Goal: Task Accomplishment & Management: Manage account settings

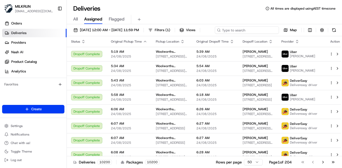
drag, startPoint x: 259, startPoint y: 31, endPoint x: 260, endPoint y: 29, distance: 2.8
click at [259, 31] on div "24/08/2025 12:00 AM - 24/08/2025 11:59 PM Filters ( 1 ) Views Map" at bounding box center [204, 31] width 275 height 10
paste input "1e283ebc-d577-4142-8c67-034ef45cb51d"
type input "1e283ebc-d577-4142-8c67-034ef45cb51d"
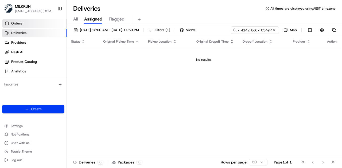
click at [19, 19] on link "Orders" at bounding box center [34, 23] width 64 height 9
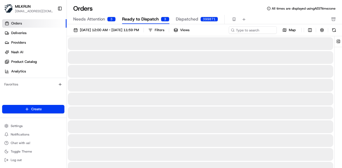
click at [92, 19] on span "Needs Attention" at bounding box center [89, 19] width 32 height 6
click at [146, 18] on span "Ready to Dispatch" at bounding box center [140, 19] width 37 height 6
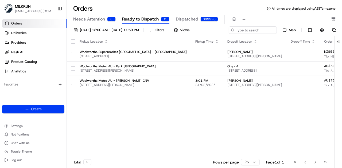
click at [102, 17] on span "Needs Attention" at bounding box center [89, 19] width 32 height 6
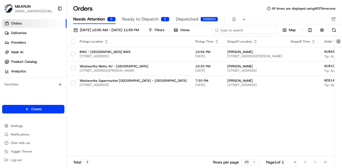
click at [245, 29] on input at bounding box center [244, 29] width 64 height 7
paste input "1e283ebc-d577-4142-8c67-034ef45cb51d"
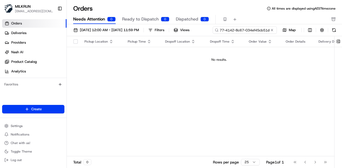
type input "1e283ebc-d577-4142-8c67-034ef45cb51d"
click at [139, 18] on span "Ready to Dispatch" at bounding box center [140, 19] width 37 height 6
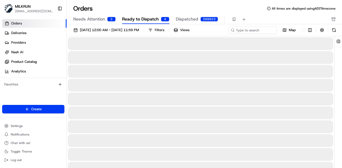
click at [95, 18] on span "Needs Attention" at bounding box center [89, 19] width 32 height 6
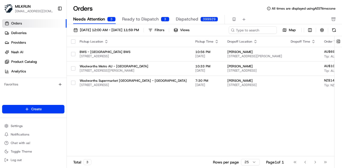
click at [132, 16] on span "Ready to Dispatch" at bounding box center [140, 19] width 37 height 6
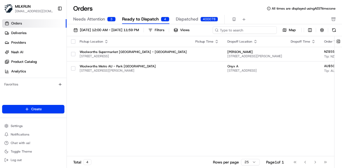
click at [253, 31] on input at bounding box center [244, 29] width 64 height 7
click at [22, 30] on link "Deliveries" at bounding box center [34, 33] width 64 height 9
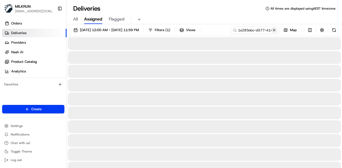
click at [274, 30] on button at bounding box center [273, 29] width 5 height 5
click at [260, 27] on div "[DATE] 12:00 AM - [DATE] 11:59 PM Filters ( 1 ) Views Map" at bounding box center [204, 31] width 275 height 10
paste input "c4de927c-5d49-48f8-b70c-f73c393ab91c"
type input "c4de927c-5d49-48f8-b70c-f73c393ab91c"
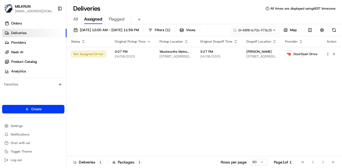
click at [181, 68] on div "Status Original Pickup Time Pickup Location Original Dropoff Time Dropoff Locat…" at bounding box center [204, 96] width 274 height 120
click at [221, 53] on span "3:27 PM" at bounding box center [219, 52] width 38 height 4
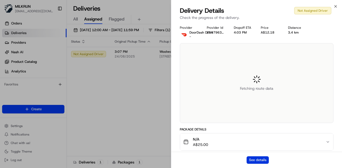
click at [263, 159] on button "See details" at bounding box center [257, 160] width 22 height 7
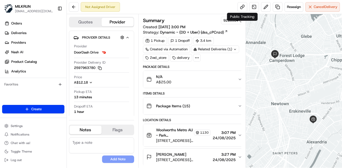
click at [241, 2] on div "Reassign Cancel Delivery" at bounding box center [288, 7] width 102 height 10
click at [241, 4] on link at bounding box center [242, 7] width 10 height 10
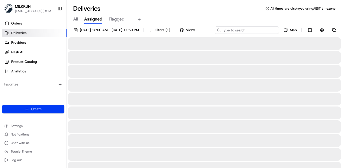
click at [256, 27] on div "[DATE] 12:00 AM - [DATE] 11:59 PM Filters ( 1 ) Views Map" at bounding box center [204, 31] width 275 height 10
paste input "1e283ebc-d577-4142-8c67-034ef45cb51d"
type input "1e283ebc-d577-4142-8c67-034ef45cb51d"
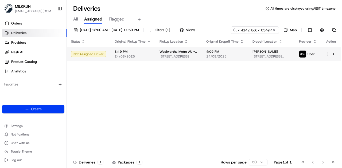
click at [230, 64] on div "Status Original Pickup Time Pickup Location Original Dropoff Time Dropoff Locat…" at bounding box center [204, 96] width 274 height 120
click at [231, 53] on span "4:09 PM" at bounding box center [225, 52] width 38 height 4
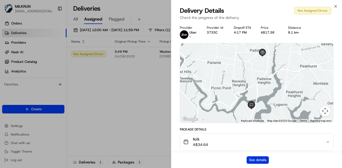
click at [260, 160] on button "See details" at bounding box center [257, 160] width 22 height 7
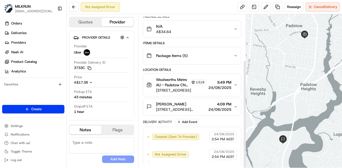
scroll to position [65, 0]
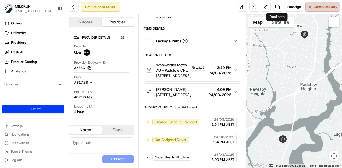
click at [317, 5] on span "Cancel Delivery" at bounding box center [325, 7] width 24 height 5
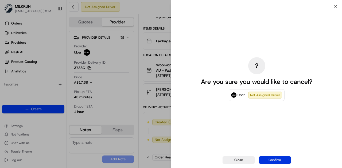
click at [271, 162] on button "Confirm" at bounding box center [275, 160] width 32 height 7
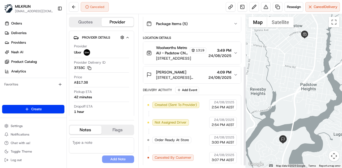
scroll to position [83, 0]
